Goal: Information Seeking & Learning: Learn about a topic

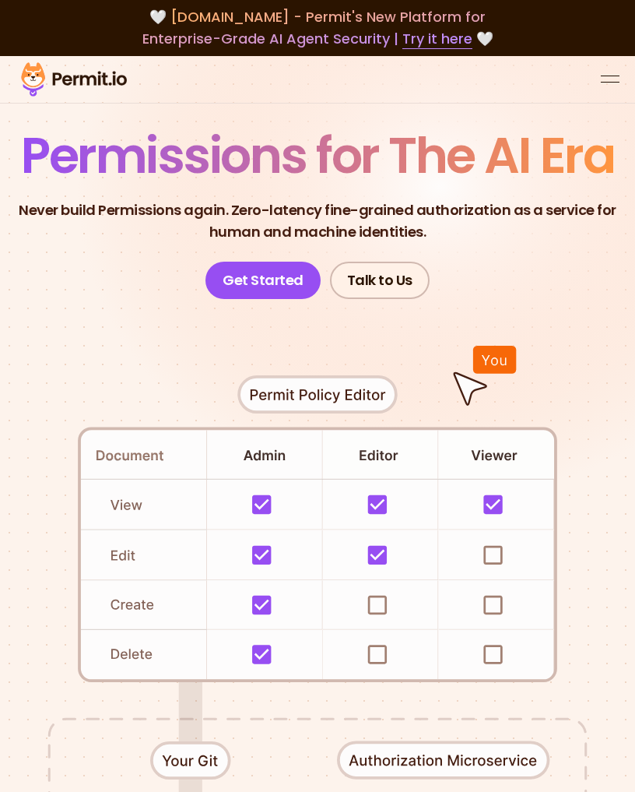
click at [601, 86] on button "open menu" at bounding box center [610, 79] width 19 height 19
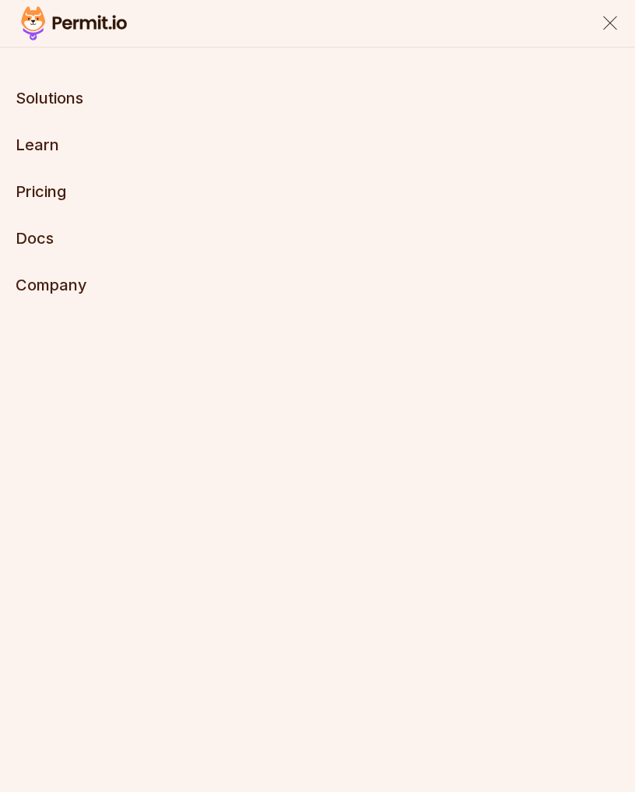
click at [606, 84] on div "Solutions Learn Pricing Docs Company Start Now" at bounding box center [317, 396] width 635 height 792
drag, startPoint x: 24, startPoint y: 225, endPoint x: 24, endPoint y: 239, distance: 14.0
click at [24, 225] on ul "Solutions Learn Pricing Docs Company" at bounding box center [318, 191] width 604 height 209
click at [24, 239] on link "Docs" at bounding box center [35, 238] width 38 height 19
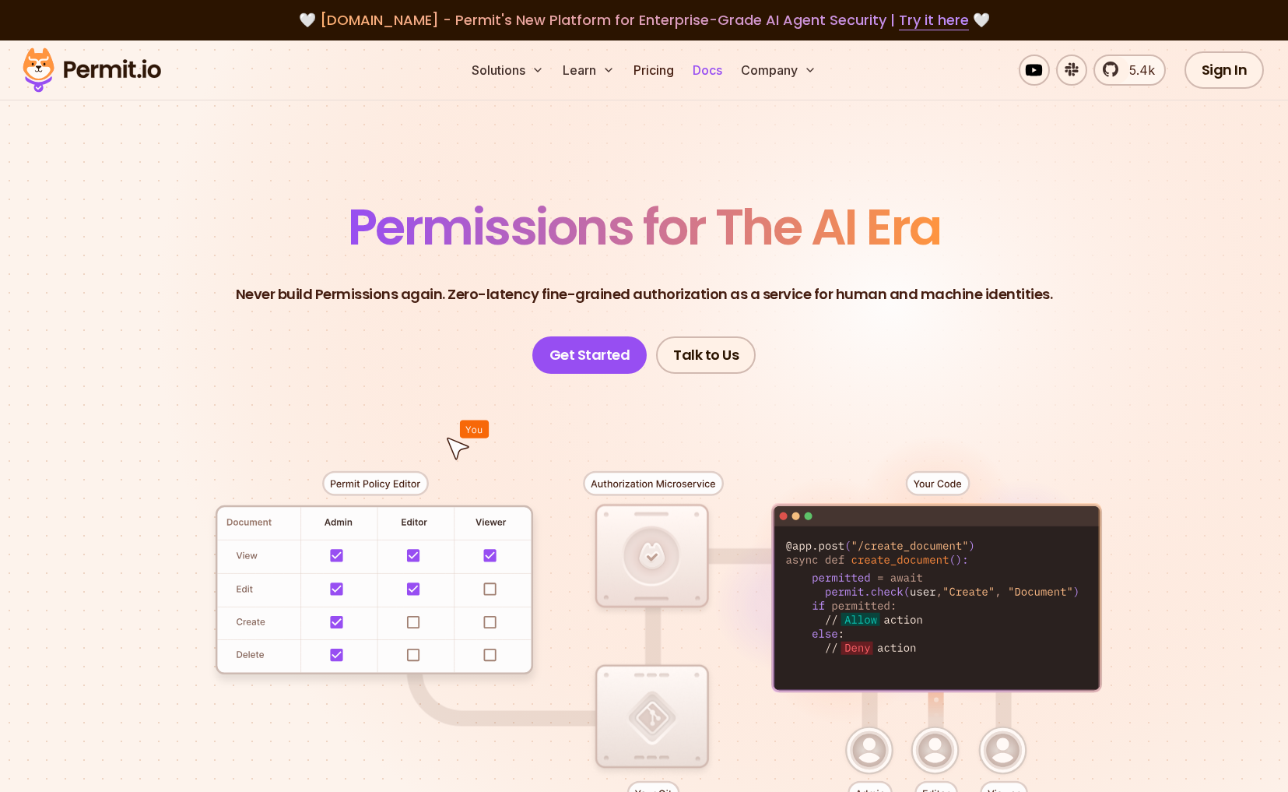
click at [634, 72] on link "Docs" at bounding box center [708, 69] width 42 height 31
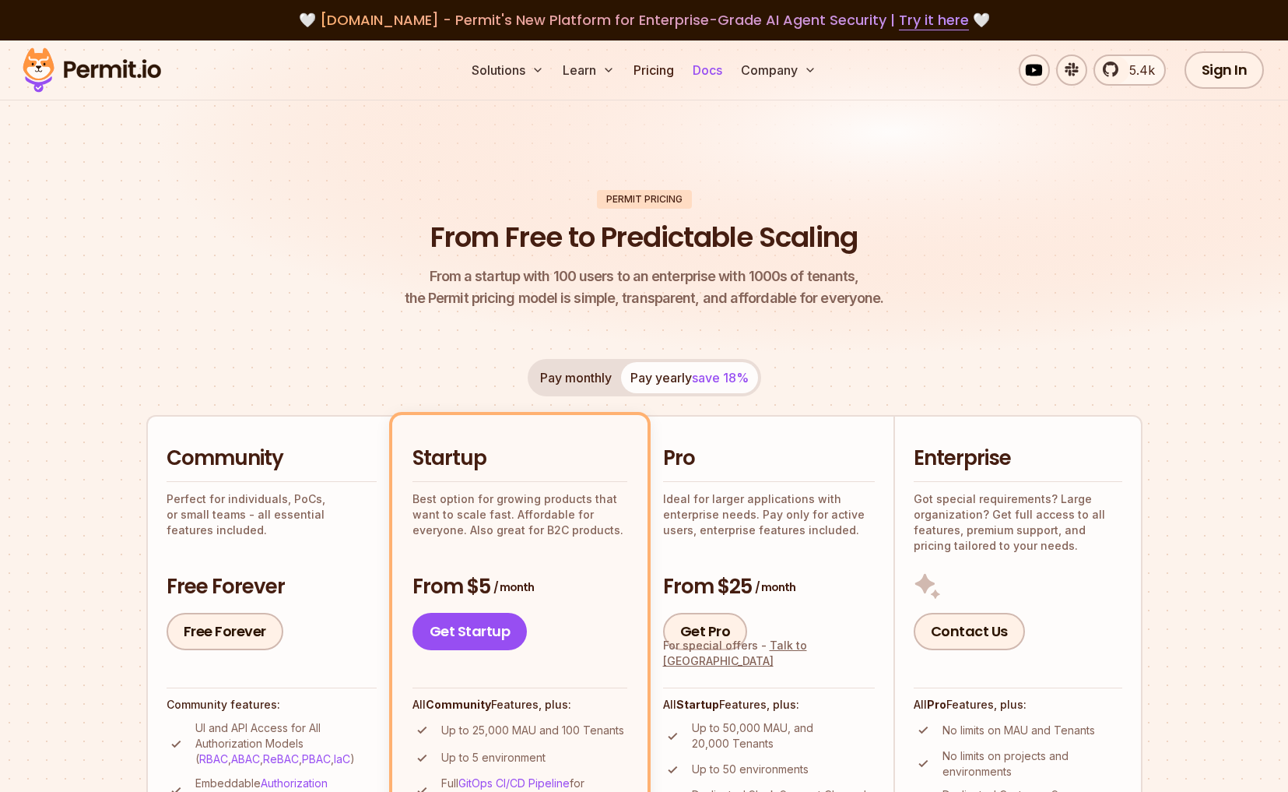
click at [710, 71] on link "Docs" at bounding box center [708, 69] width 42 height 31
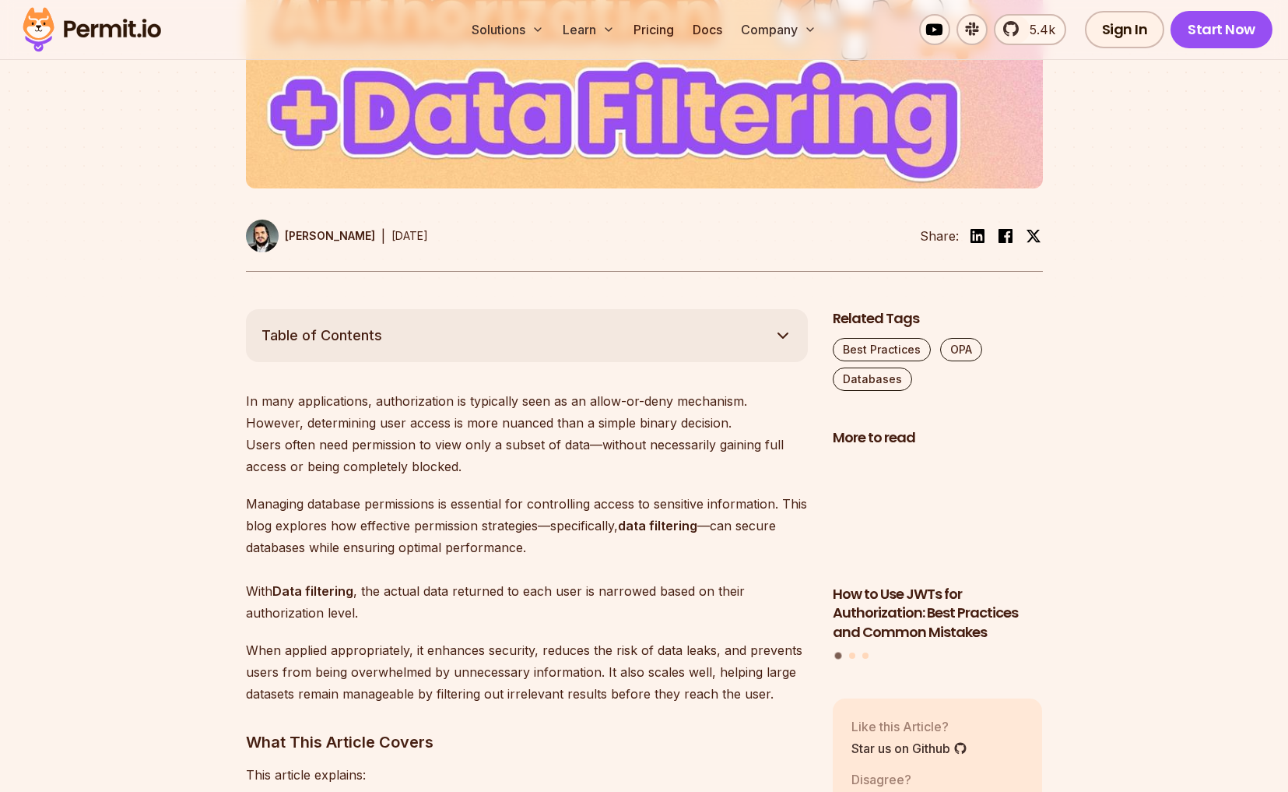
scroll to position [734, 0]
